Goal: Information Seeking & Learning: Learn about a topic

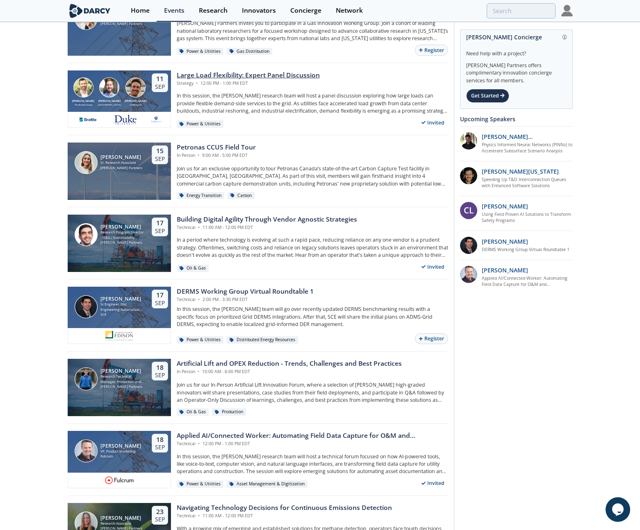
click at [199, 82] on div "Strategy • 12:00 PM - 1:00 PM EDT" at bounding box center [248, 83] width 143 height 7
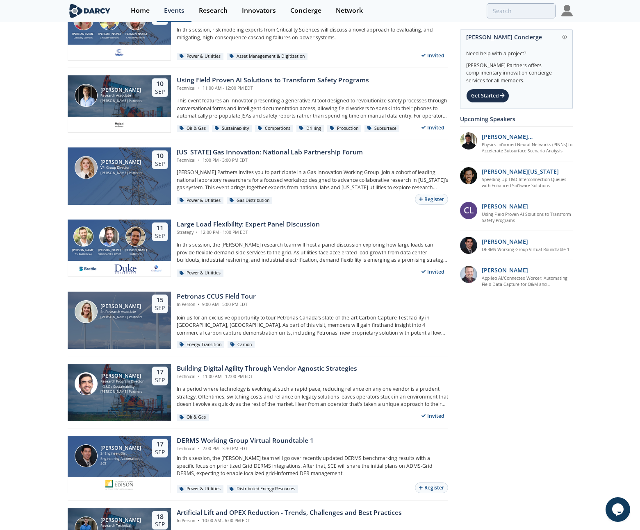
scroll to position [269, 0]
click at [110, 400] on div "[PERSON_NAME] Research Program Director - O&G / Sustainability [PERSON_NAME] Pa…" at bounding box center [119, 392] width 103 height 57
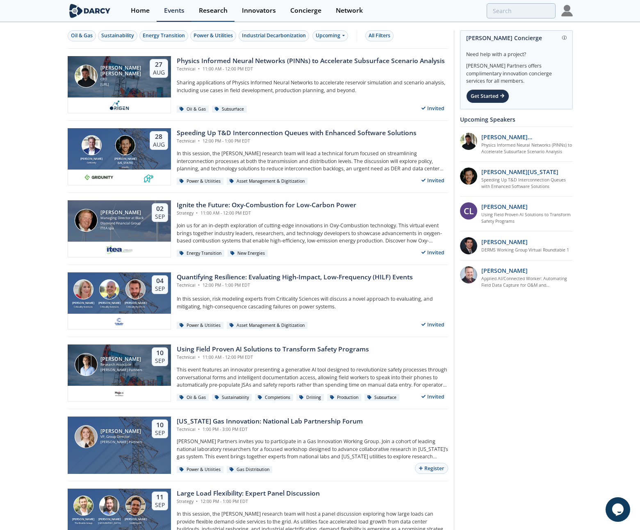
click at [202, 9] on div "Research" at bounding box center [213, 10] width 29 height 7
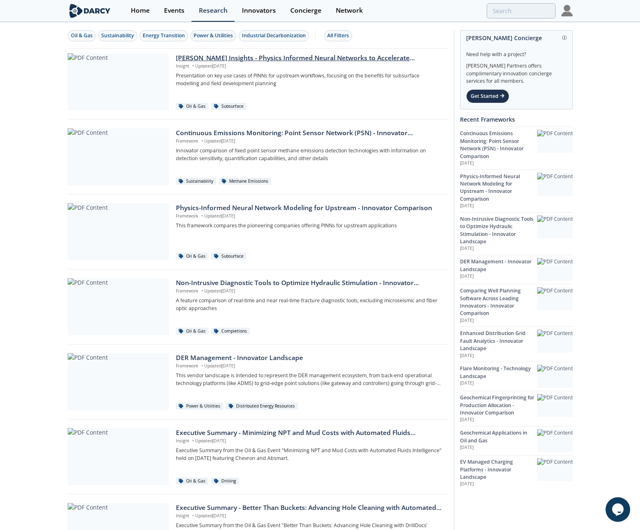
click at [138, 86] on div at bounding box center [118, 81] width 101 height 57
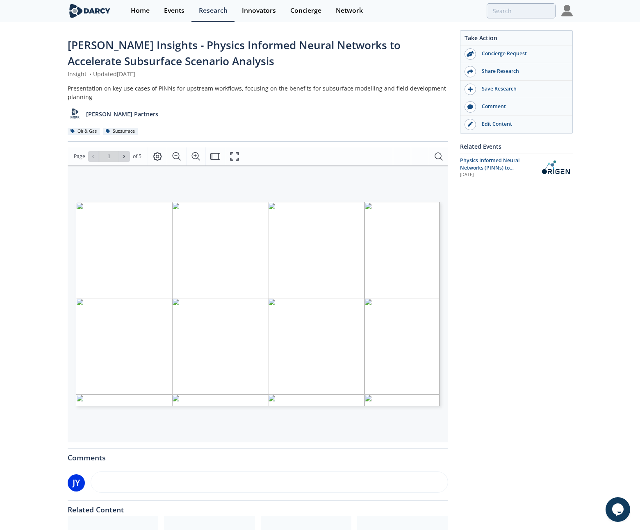
click at [597, 100] on div "[PERSON_NAME] Insights - Physics Informed Neural Networks to Accelerate Subsurf…" at bounding box center [320, 324] width 640 height 603
